Goal: Find specific page/section: Find specific page/section

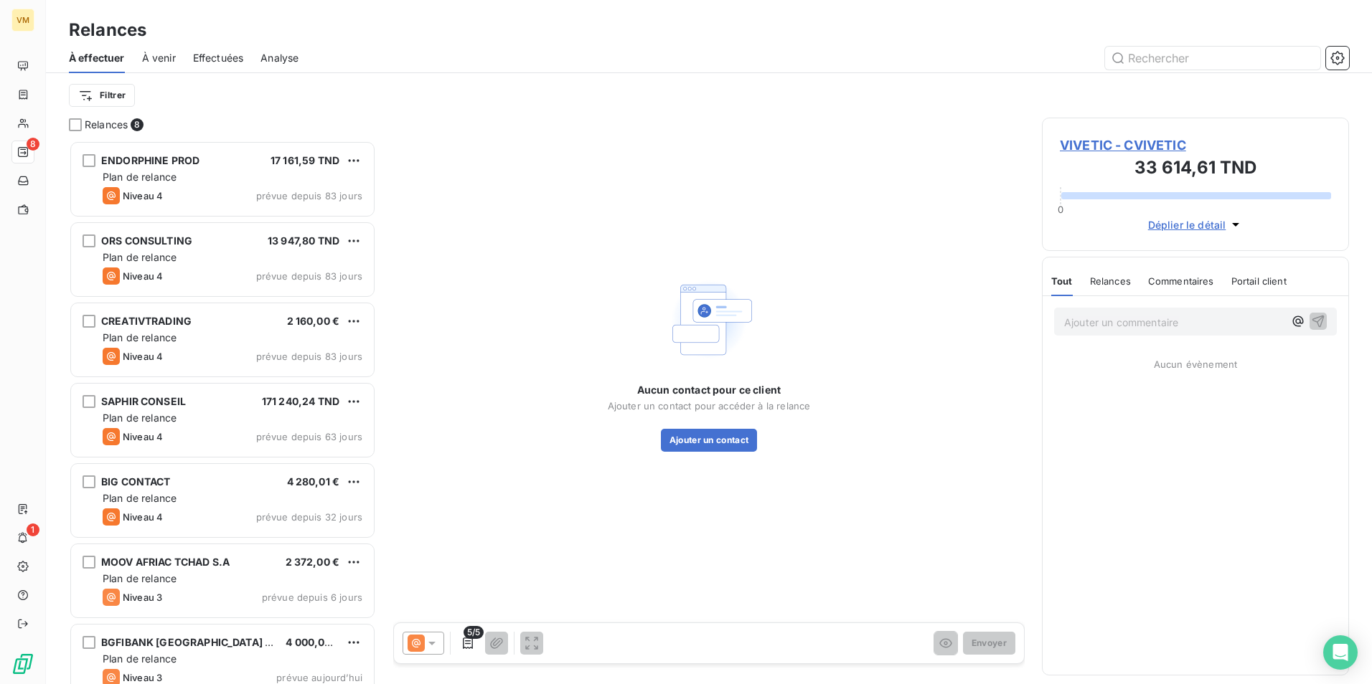
scroll to position [533, 296]
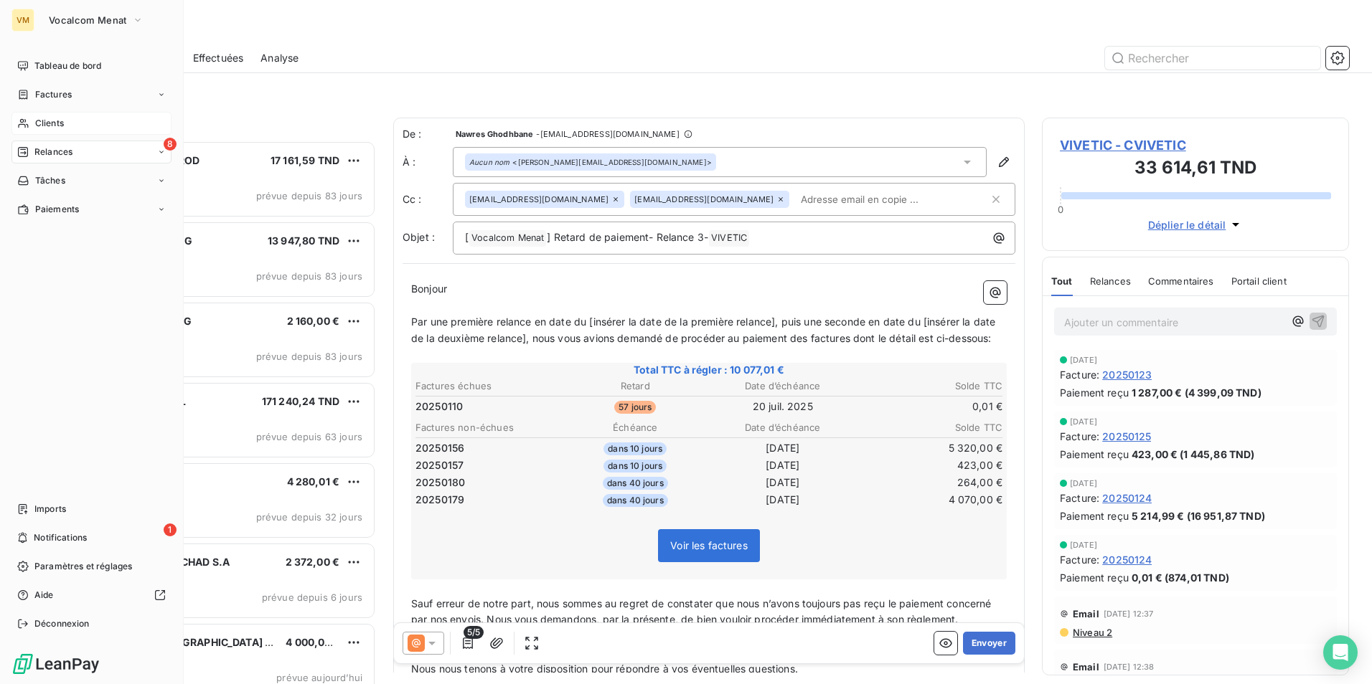
click at [40, 117] on span "Clients" at bounding box center [49, 123] width 29 height 13
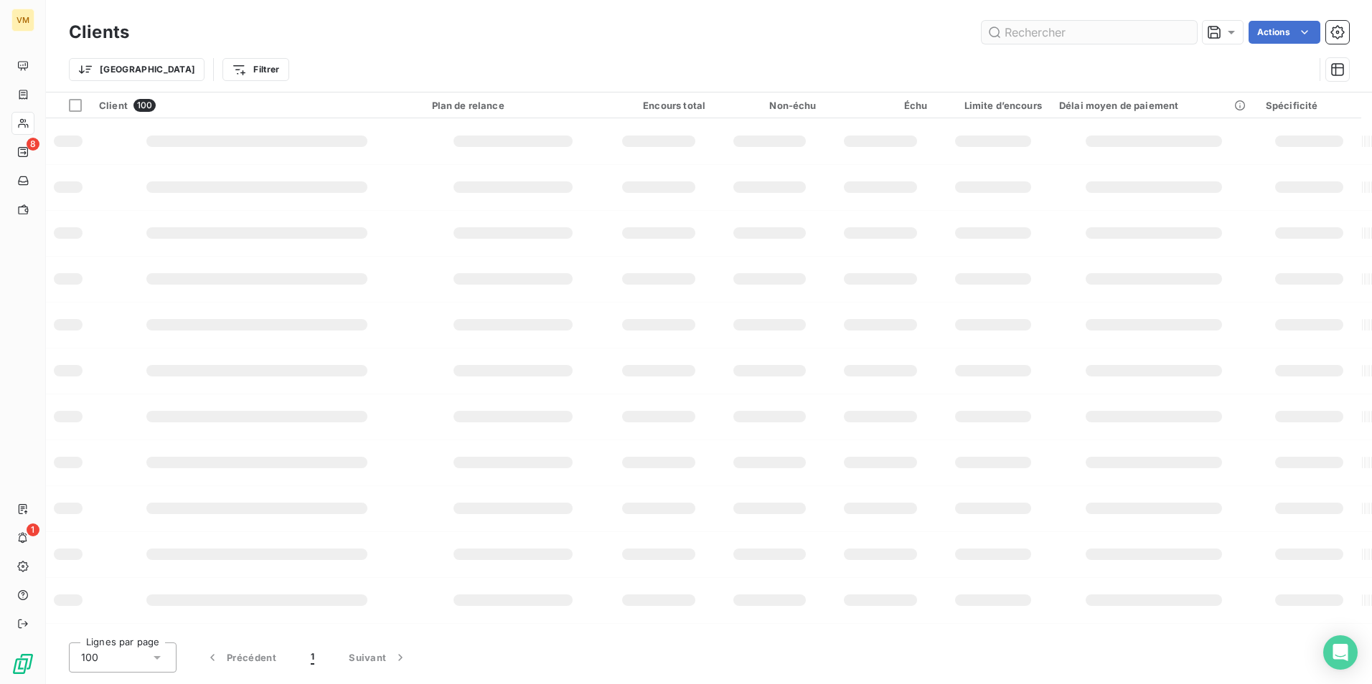
click at [1035, 37] on input "text" at bounding box center [1088, 32] width 215 height 23
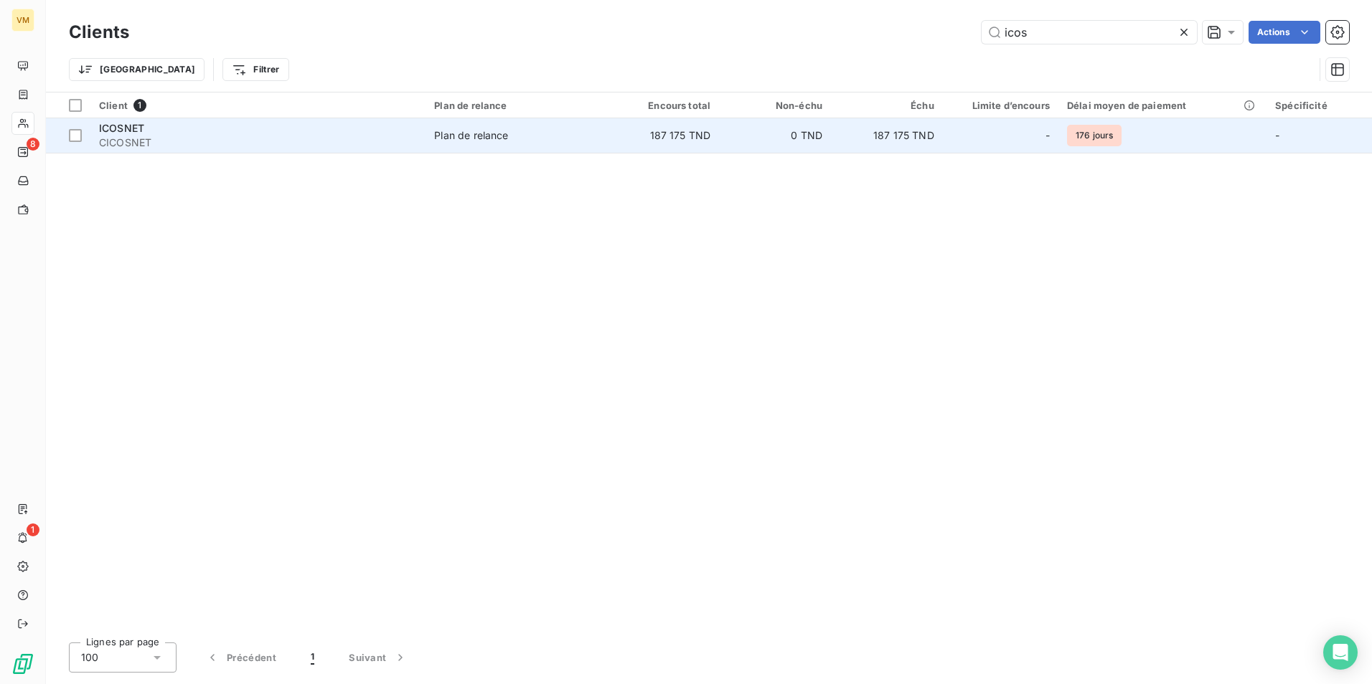
type input "icos"
click at [484, 126] on td "Plan de relance" at bounding box center [516, 135] width 182 height 34
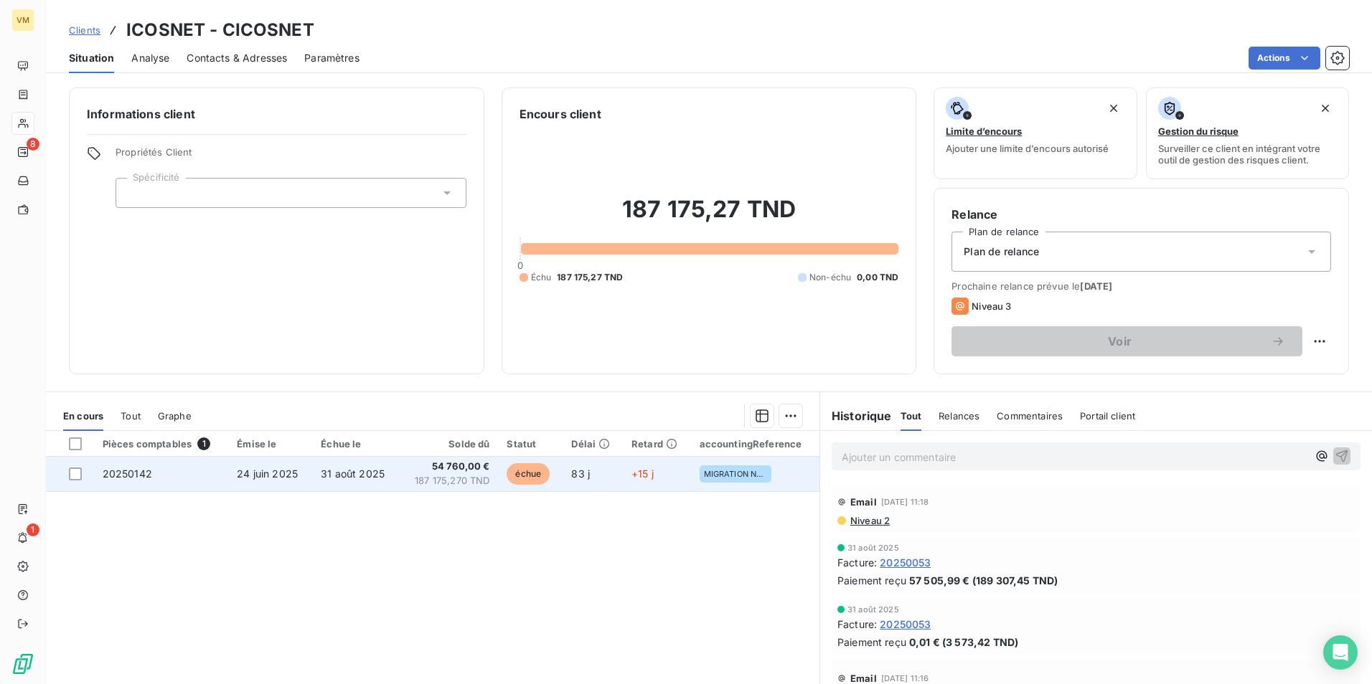
click at [498, 478] on td "échue" at bounding box center [530, 474] width 65 height 34
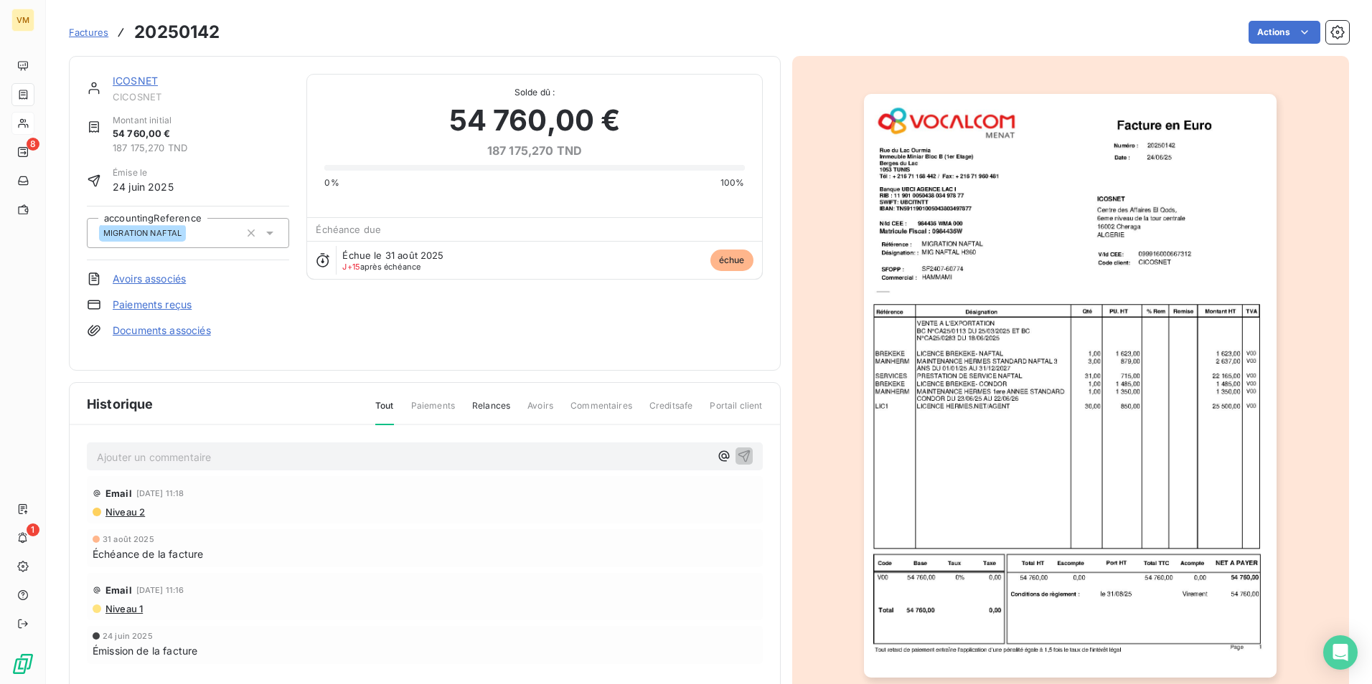
click at [1059, 309] on img "button" at bounding box center [1070, 386] width 413 height 584
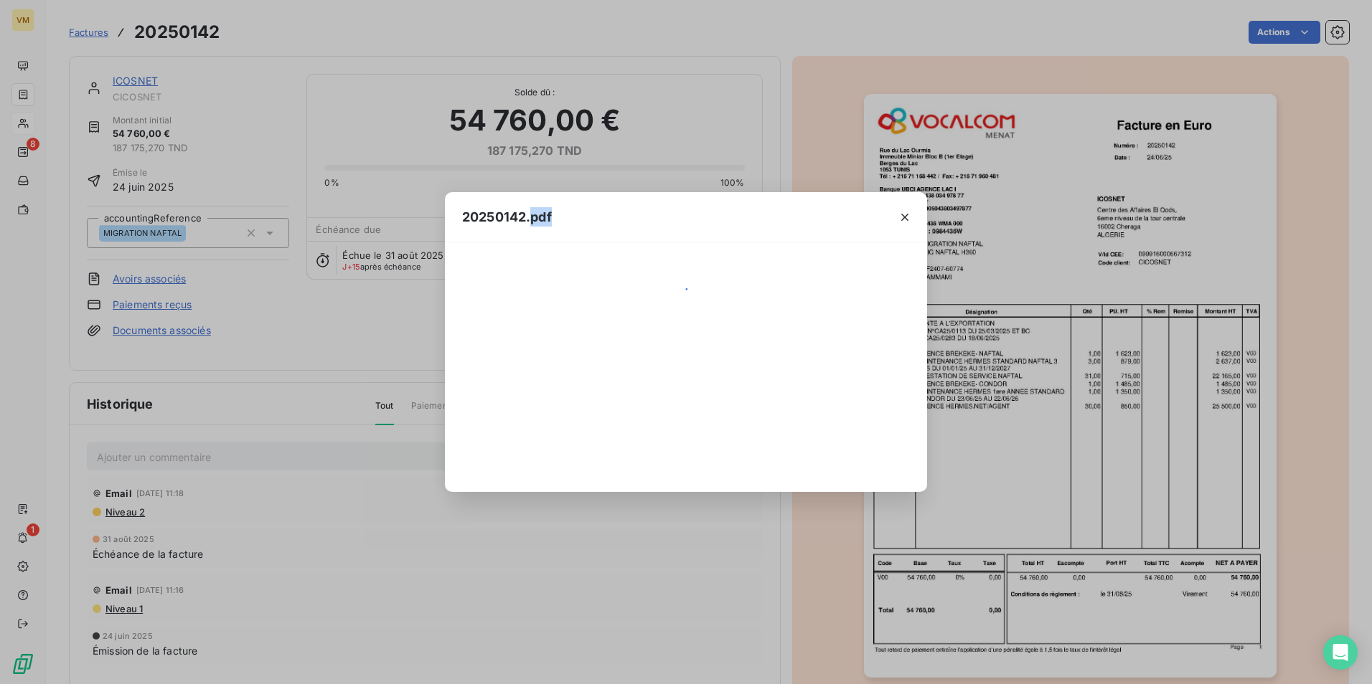
click at [1059, 309] on div "20250142.pdf" at bounding box center [686, 342] width 1372 height 684
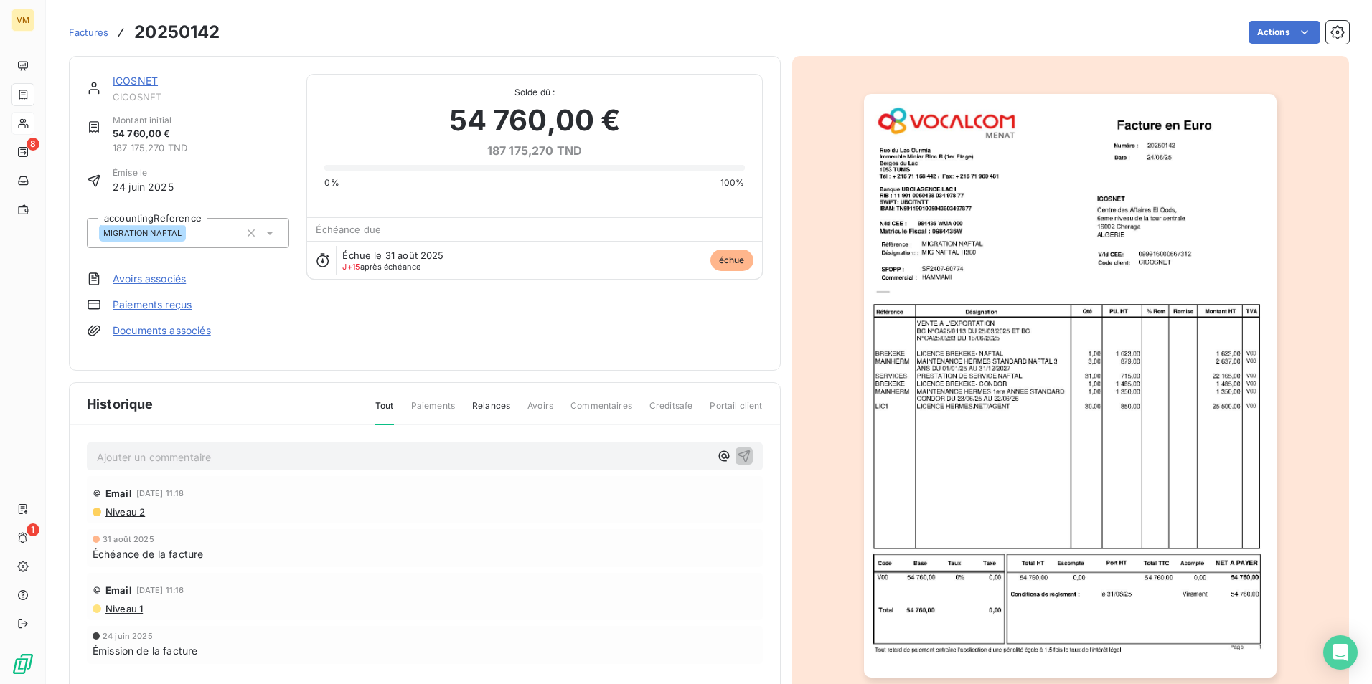
click at [1023, 332] on img "button" at bounding box center [1070, 386] width 413 height 584
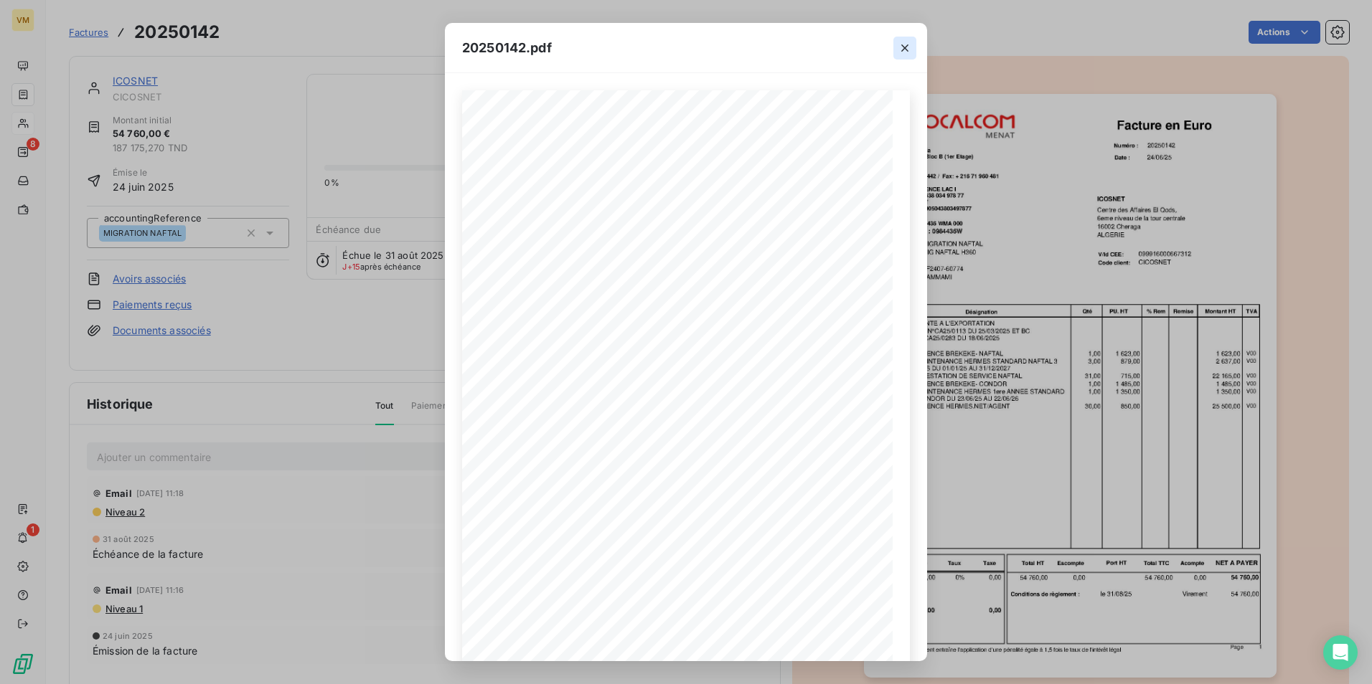
click at [898, 55] on icon "button" at bounding box center [904, 48] width 14 height 14
